Goal: Information Seeking & Learning: Learn about a topic

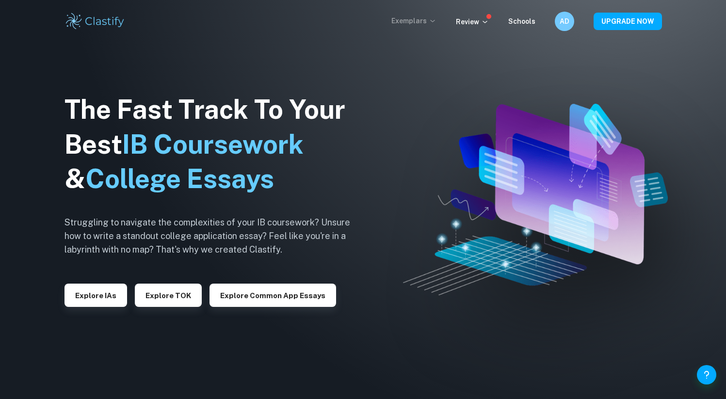
click at [353, 19] on p "Exemplars" at bounding box center [413, 21] width 45 height 11
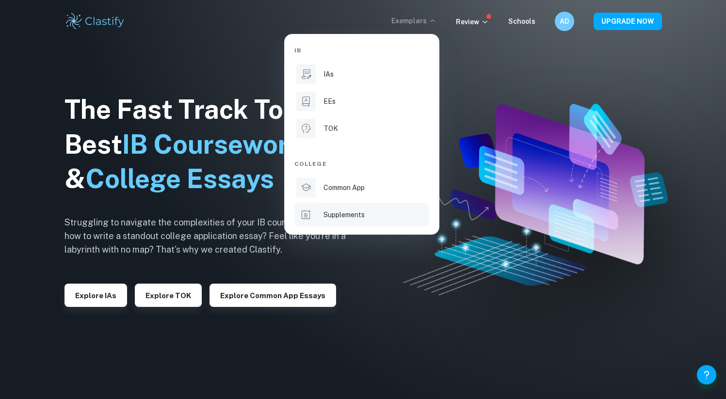
click at [353, 207] on li "Supplements" at bounding box center [361, 214] width 135 height 23
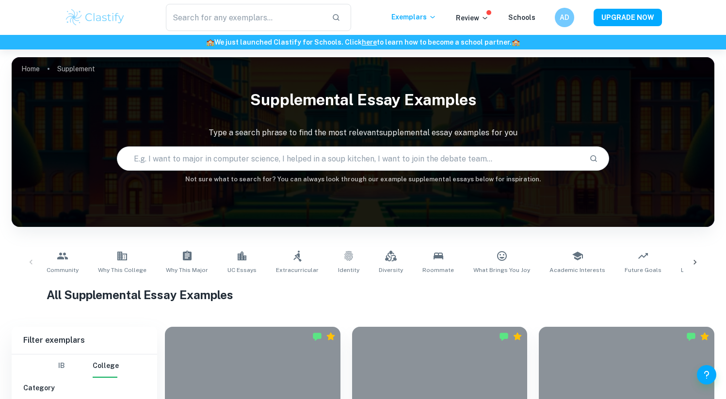
click at [261, 159] on input "text" at bounding box center [348, 158] width 463 height 27
type input "influential physician"
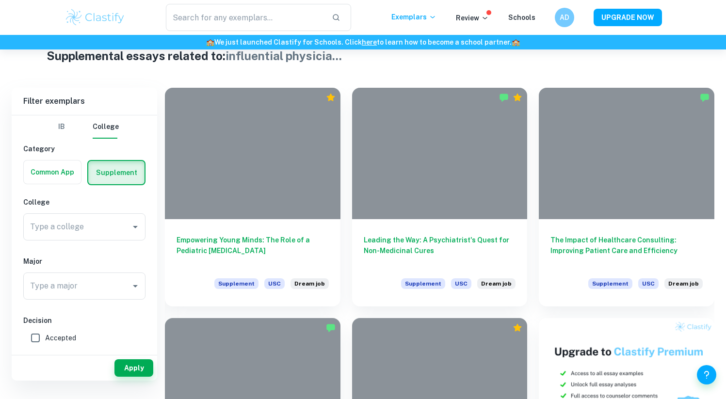
scroll to position [242, 0]
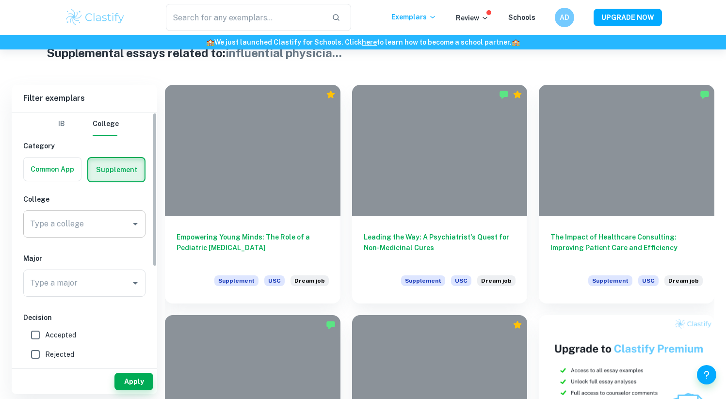
click at [91, 225] on input "Type a college" at bounding box center [77, 224] width 99 height 18
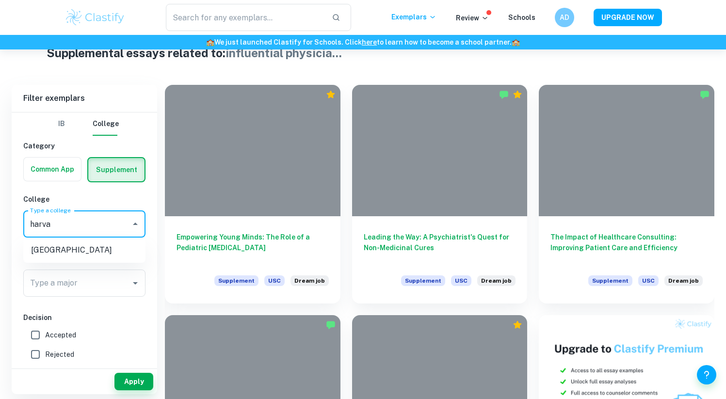
click at [74, 250] on li "[GEOGRAPHIC_DATA]" at bounding box center [84, 249] width 122 height 17
type input "[GEOGRAPHIC_DATA]"
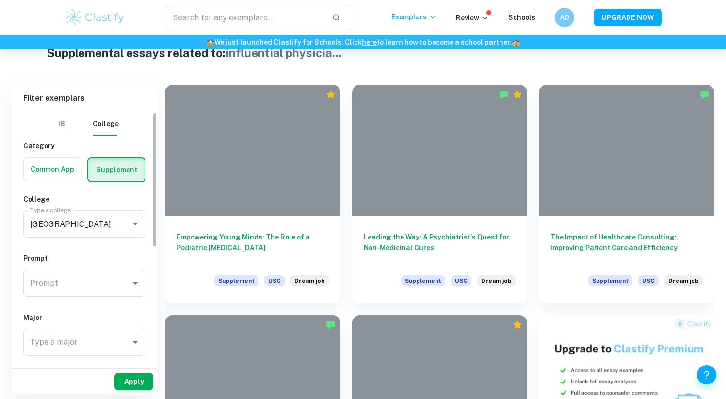
click at [138, 384] on button "Apply" at bounding box center [133, 381] width 39 height 17
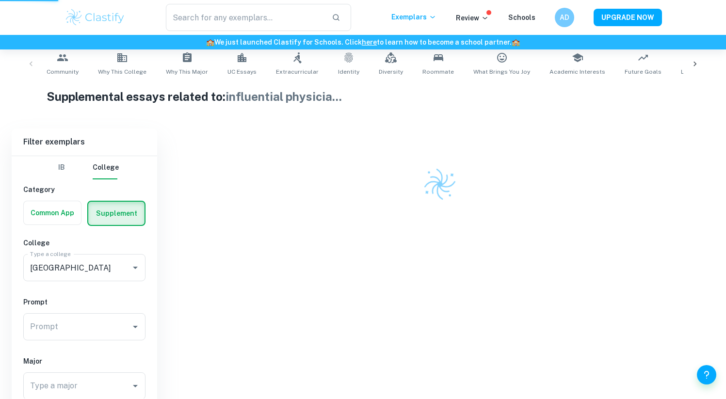
scroll to position [155, 0]
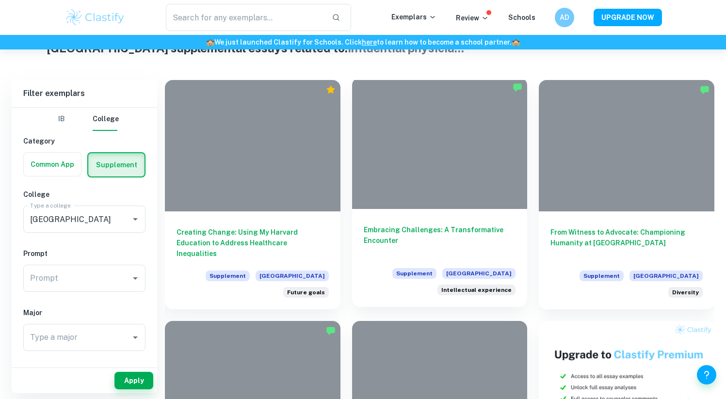
scroll to position [192, 0]
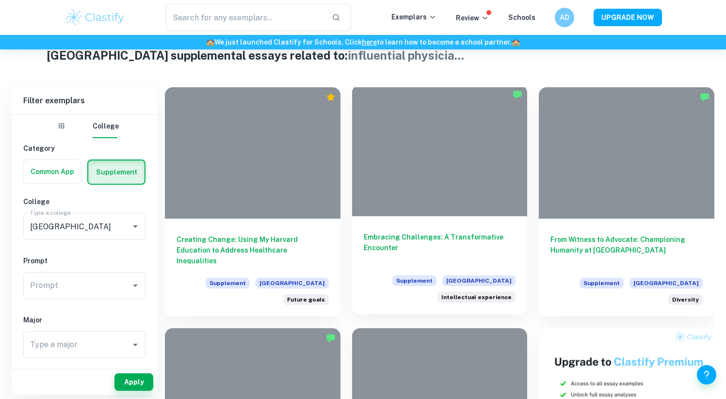
click at [353, 236] on h6 "Embracing Challenges: A Transformative Encounter" at bounding box center [440, 248] width 152 height 32
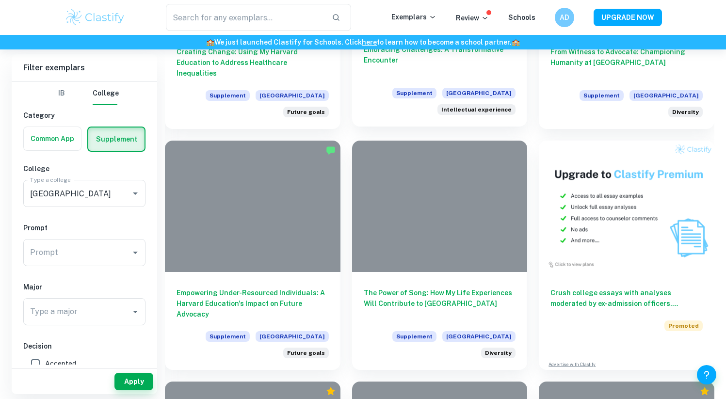
scroll to position [383, 0]
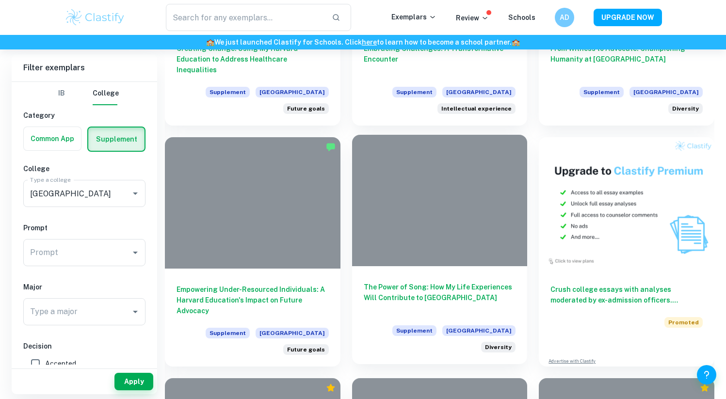
click at [353, 294] on h6 "The Power of Song: How My Life Experiences Will Contribute to [GEOGRAPHIC_DATA]" at bounding box center [440, 298] width 152 height 32
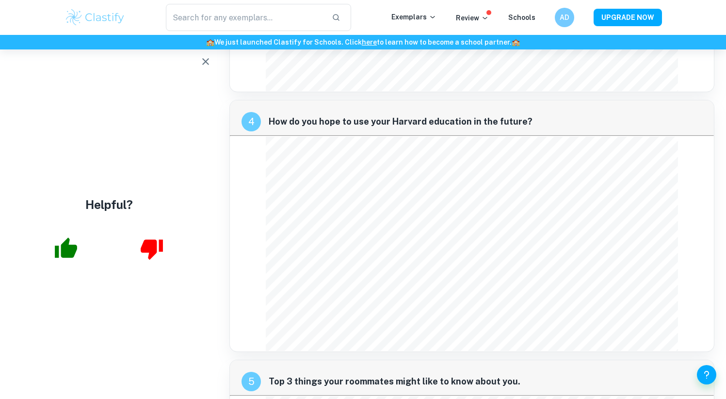
scroll to position [825, 0]
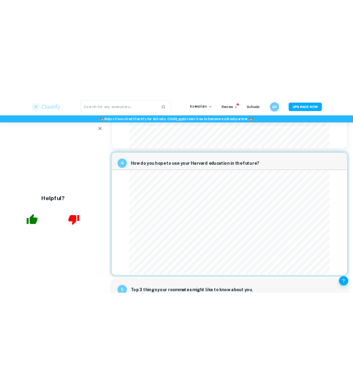
scroll to position [813, 0]
